Goal: Task Accomplishment & Management: Use online tool/utility

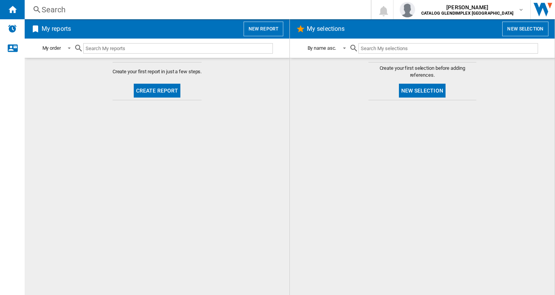
click at [265, 29] on button "New report" at bounding box center [263, 29] width 40 height 15
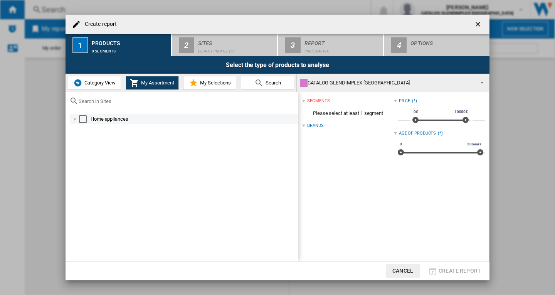
click at [87, 119] on md-checkbox "Select" at bounding box center [85, 119] width 12 height 8
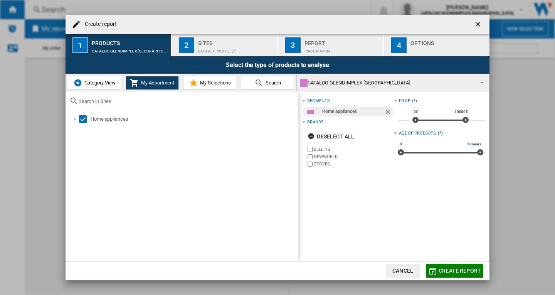
click at [213, 51] on div "Default profile (7)" at bounding box center [236, 49] width 76 height 8
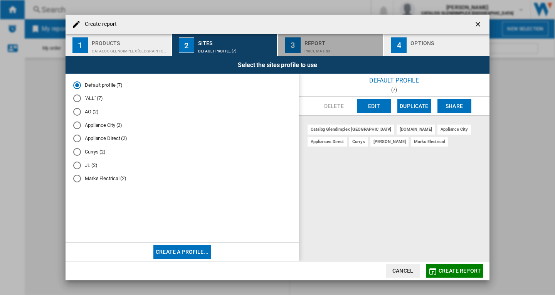
click at [325, 49] on div "Price Matrix" at bounding box center [342, 49] width 76 height 8
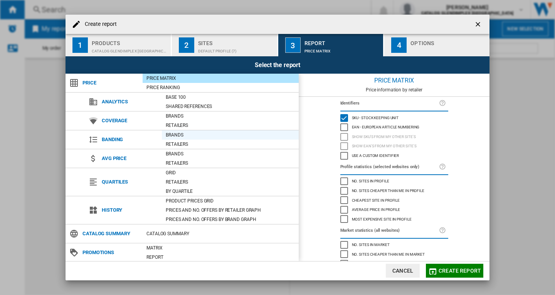
click at [180, 134] on div "Brands" at bounding box center [230, 135] width 137 height 8
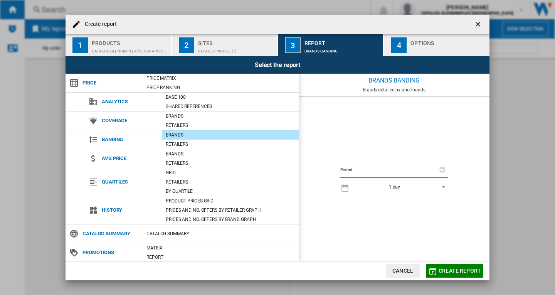
click at [463, 270] on span "Create report" at bounding box center [459, 270] width 42 height 6
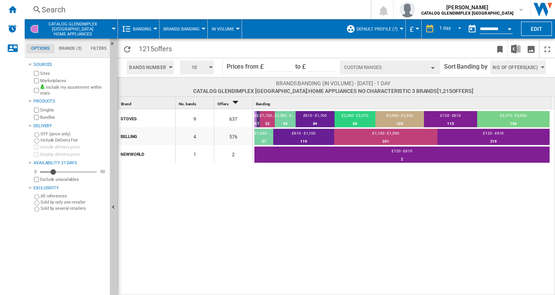
click at [202, 30] on button "Brands Banding" at bounding box center [183, 28] width 40 height 19
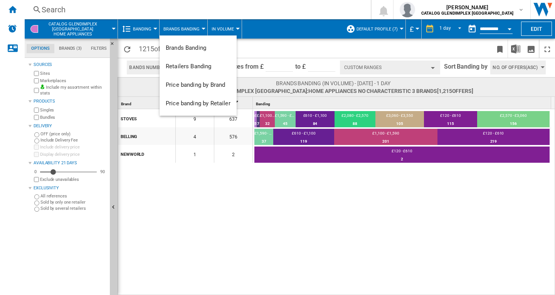
click at [349, 245] on md-backdrop at bounding box center [277, 147] width 555 height 295
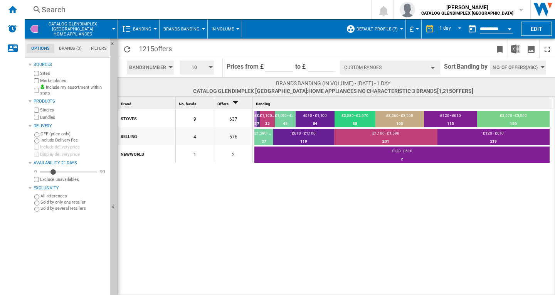
click at [433, 70] on button "Custom Ranges" at bounding box center [390, 67] width 100 height 14
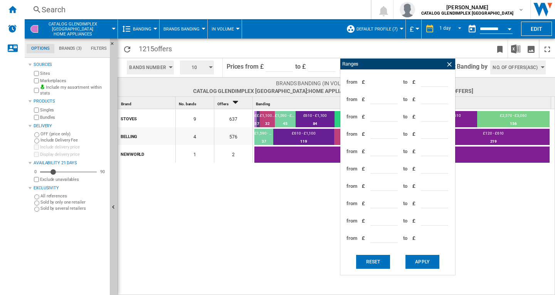
click at [499, 188] on div "STOVES 9 637 £4,040 - £4,530 5 0.78% £4,530 - £5,020 7 1.1% £1,100 - £1,590 32 …" at bounding box center [336, 202] width 437 height 186
click at [448, 64] on ng-md-icon at bounding box center [449, 64] width 8 height 8
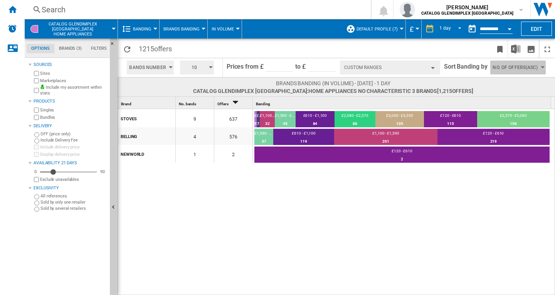
click at [539, 65] on button "No. of offers(Asc)" at bounding box center [517, 67] width 55 height 14
click at [520, 97] on button "Price(Asc)" at bounding box center [513, 97] width 47 height 8
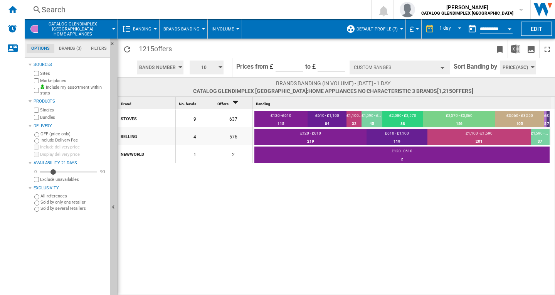
click at [440, 71] on button "Custom Ranges" at bounding box center [399, 67] width 100 height 14
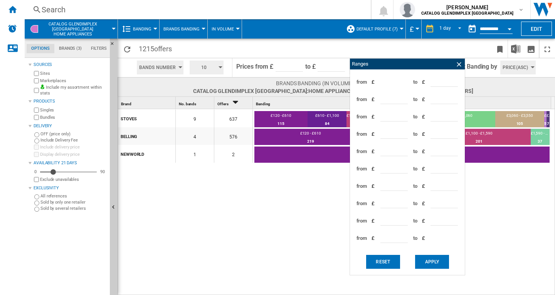
click at [202, 30] on button "Brands Banding" at bounding box center [183, 28] width 40 height 19
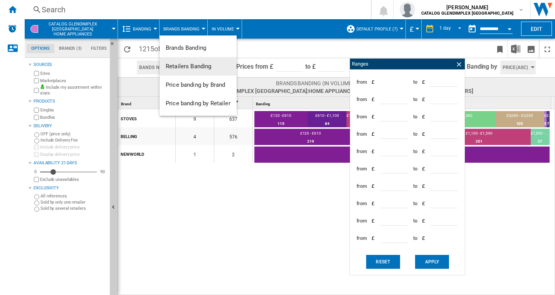
click at [194, 66] on span "Retailers Banding" at bounding box center [189, 66] width 46 height 7
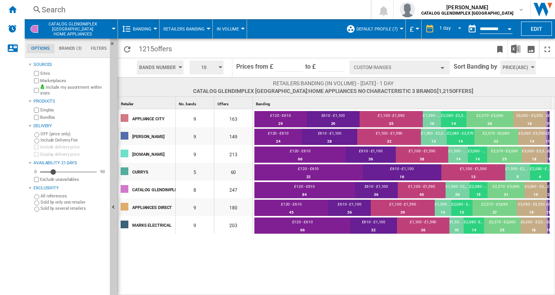
click at [443, 70] on button "Custom Ranges" at bounding box center [399, 67] width 100 height 14
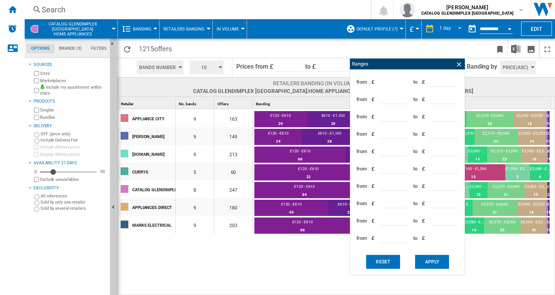
click at [207, 30] on md-menu "Retailers Banding Brands Banding Retailers Banding Price banding by Brand Price…" at bounding box center [185, 28] width 53 height 19
click at [207, 29] on div at bounding box center [208, 29] width 4 height 2
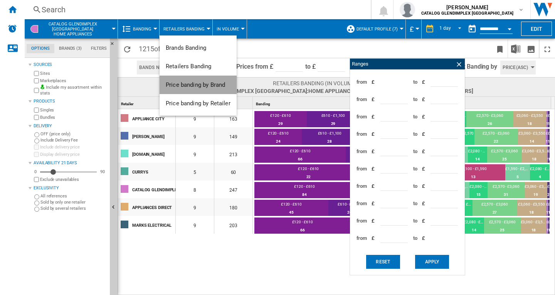
click at [198, 85] on span "Price banding by Brand" at bounding box center [195, 84] width 59 height 7
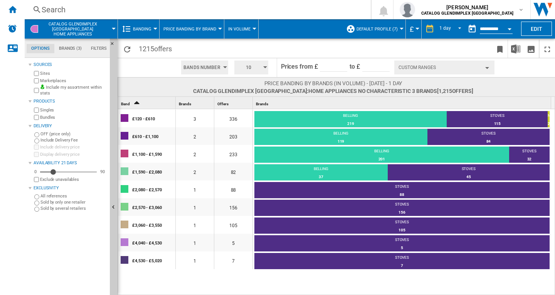
click at [487, 68] on div "button" at bounding box center [487, 68] width 4 height 2
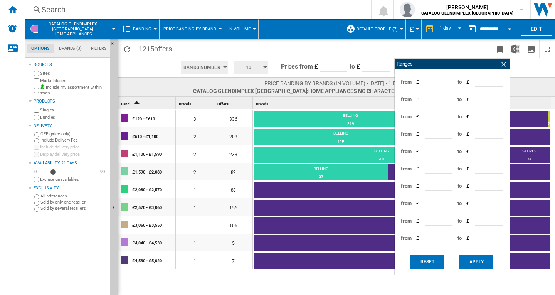
click at [218, 29] on div at bounding box center [220, 29] width 4 height 2
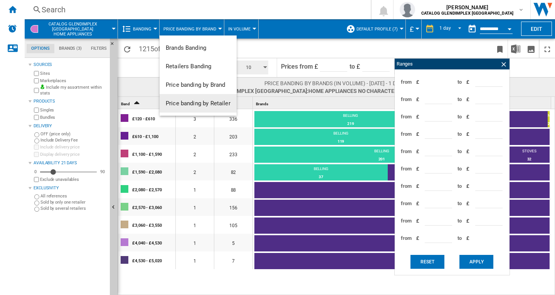
click at [203, 103] on span "Price banding by Retailer" at bounding box center [198, 103] width 65 height 7
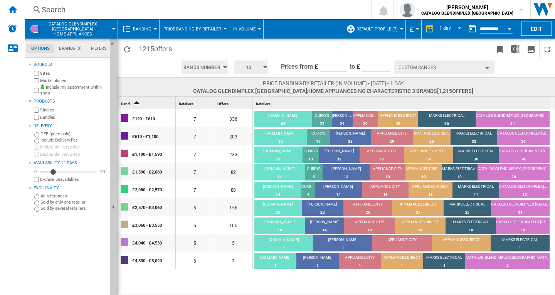
click at [486, 67] on button "Custom Ranges" at bounding box center [444, 67] width 100 height 14
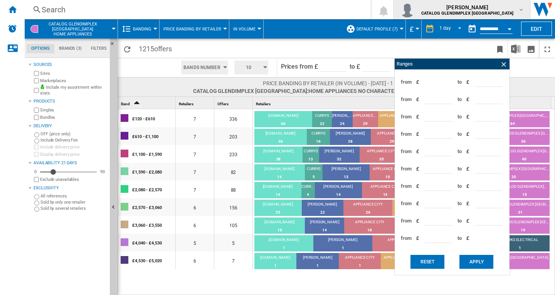
click at [495, 10] on span "[PERSON_NAME]" at bounding box center [467, 7] width 92 height 8
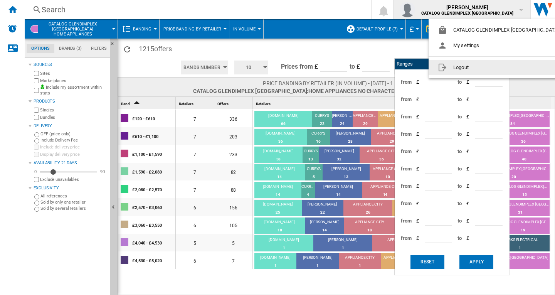
drag, startPoint x: 497, startPoint y: 68, endPoint x: 452, endPoint y: 67, distance: 45.1
click at [497, 68] on button "Logout" at bounding box center [499, 67] width 143 height 15
